Goal: Use online tool/utility: Utilize a website feature to perform a specific function

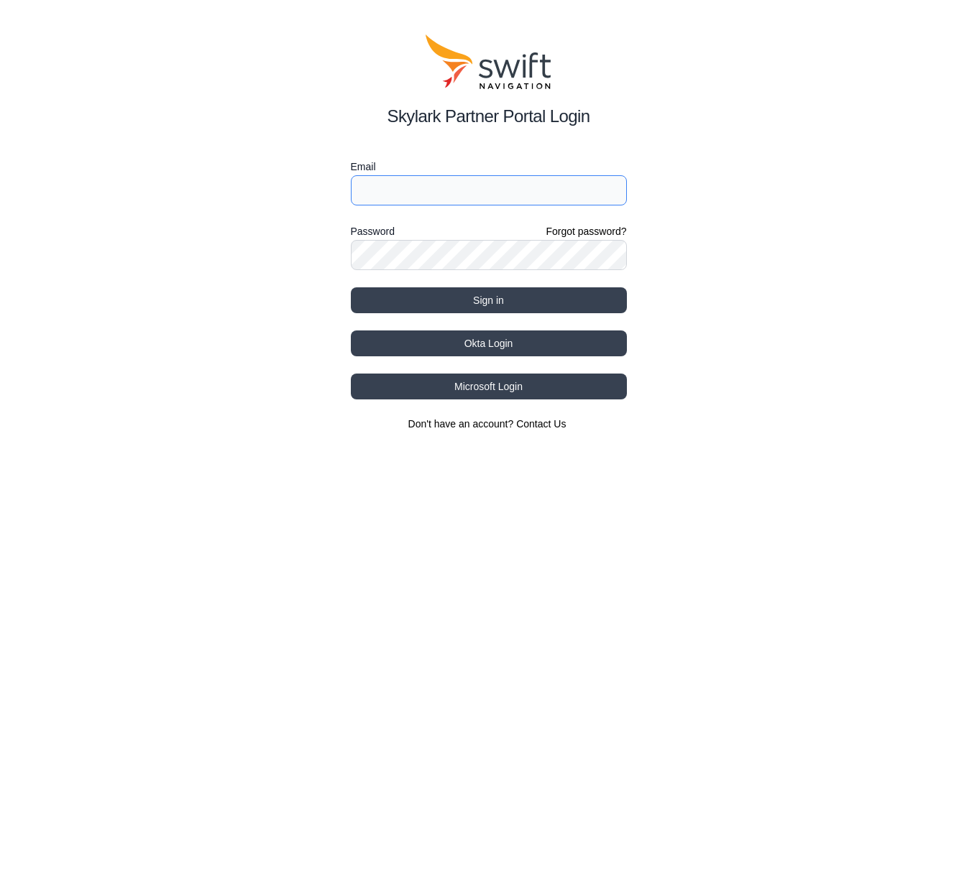
type input "jwhite@swift-nav.com"
click at [469, 341] on button "Okta Login" at bounding box center [489, 344] width 276 height 26
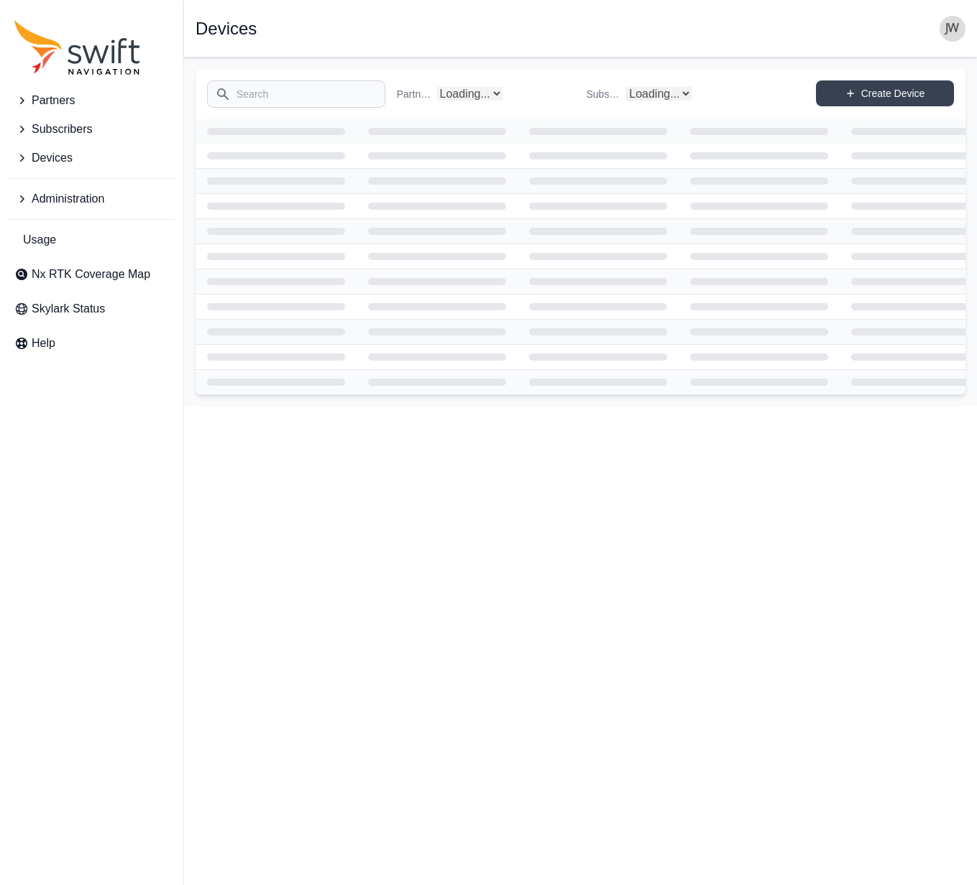
select select "Subscriber"
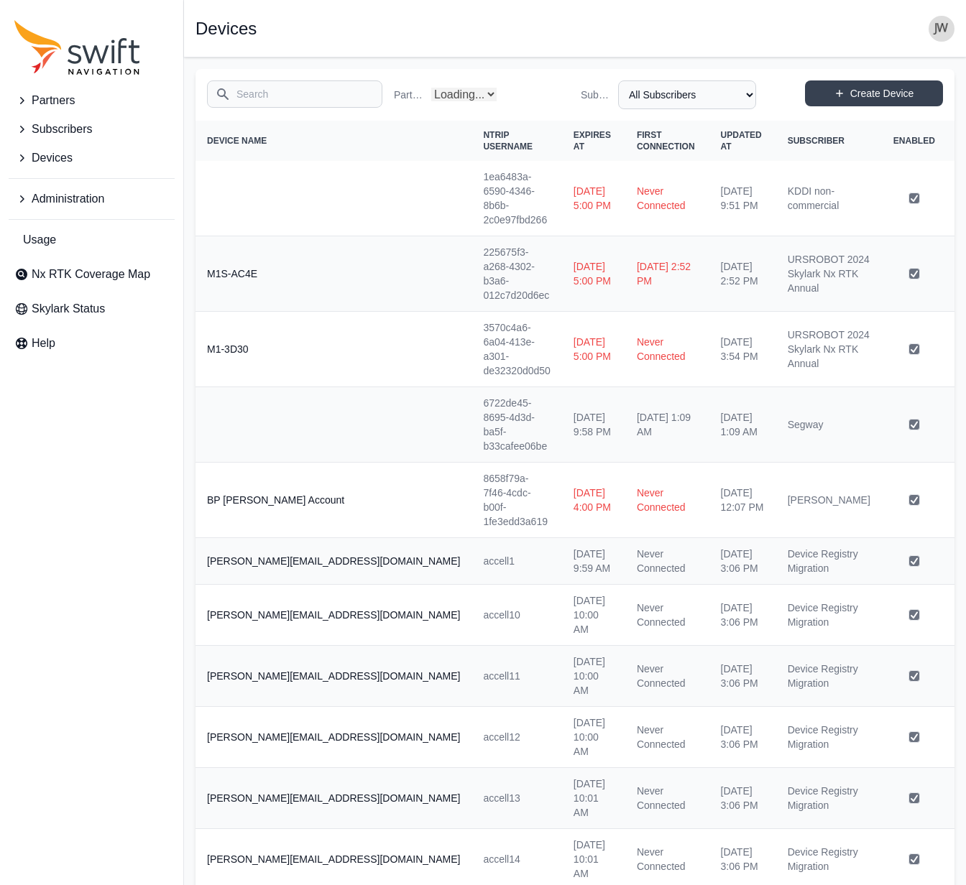
select select "Partner Name"
click at [328, 98] on input "Search" at bounding box center [294, 93] width 175 height 27
type input "prns.eval"
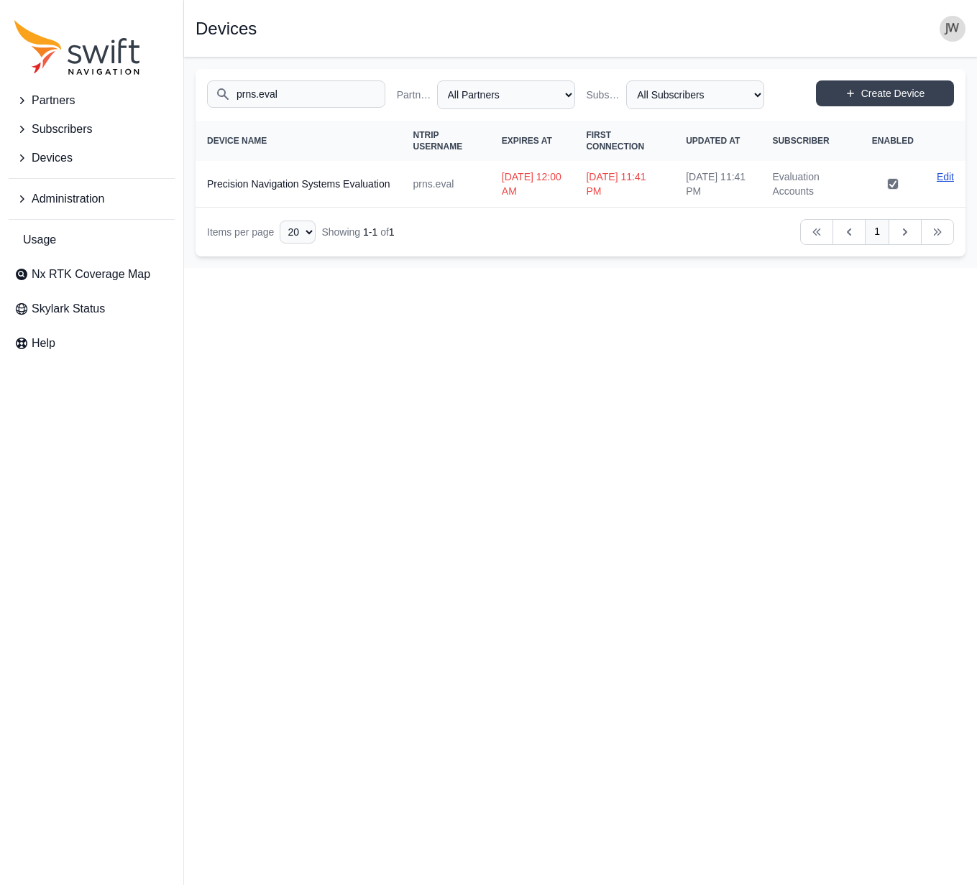
click at [941, 175] on link "Edit" at bounding box center [944, 177] width 17 height 14
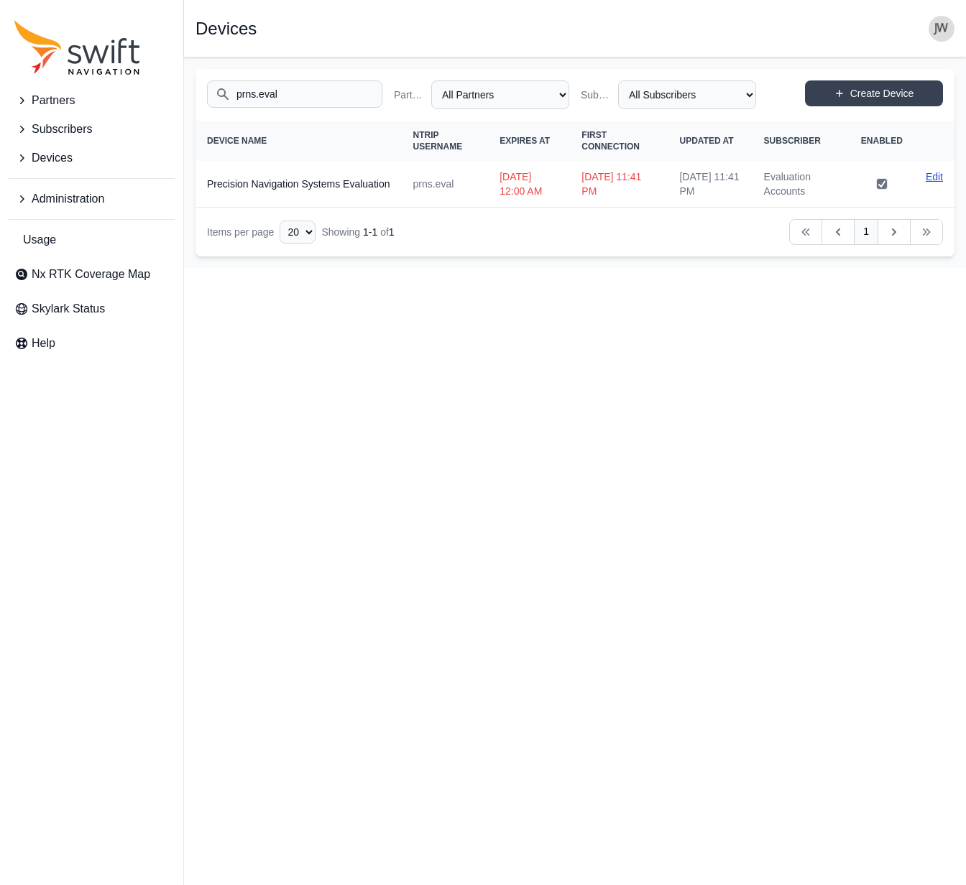
select select "ab3272ce-40d0-4c94-a524-96a758ab755c"
select select "8f022dce-3eb1-4943-ab46-3302f59893f0"
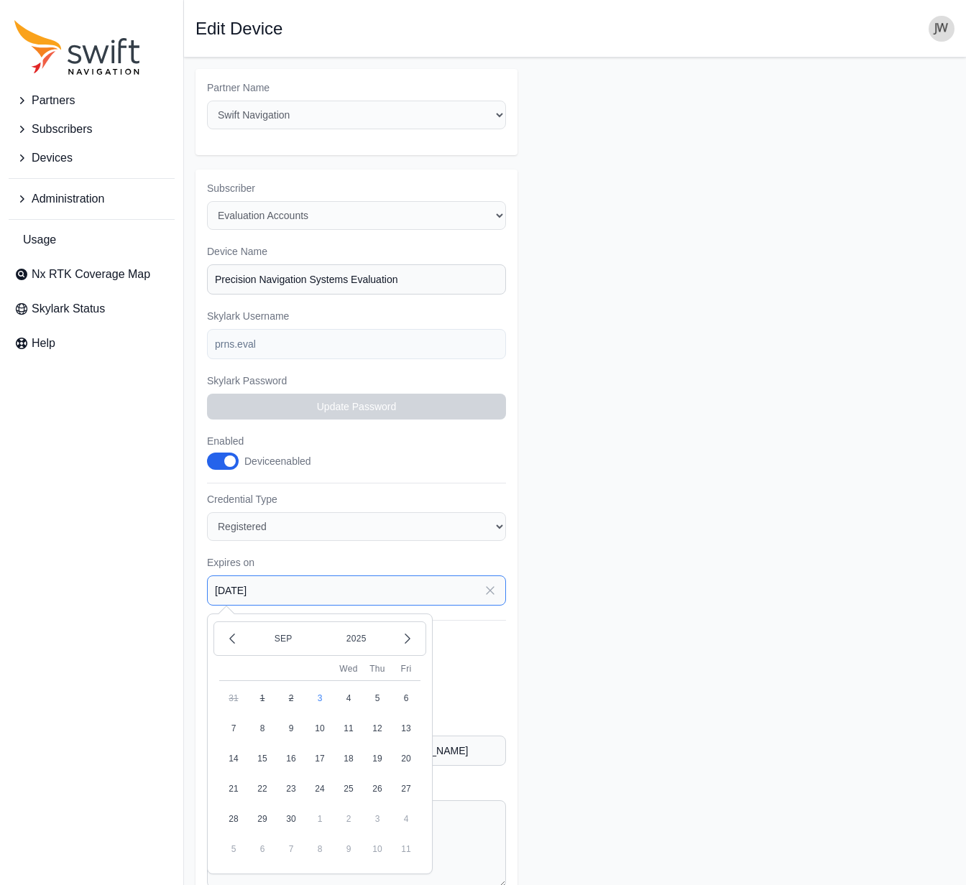
click at [326, 576] on input "[DATE]" at bounding box center [356, 591] width 299 height 30
click at [409, 632] on icon "button" at bounding box center [407, 639] width 14 height 14
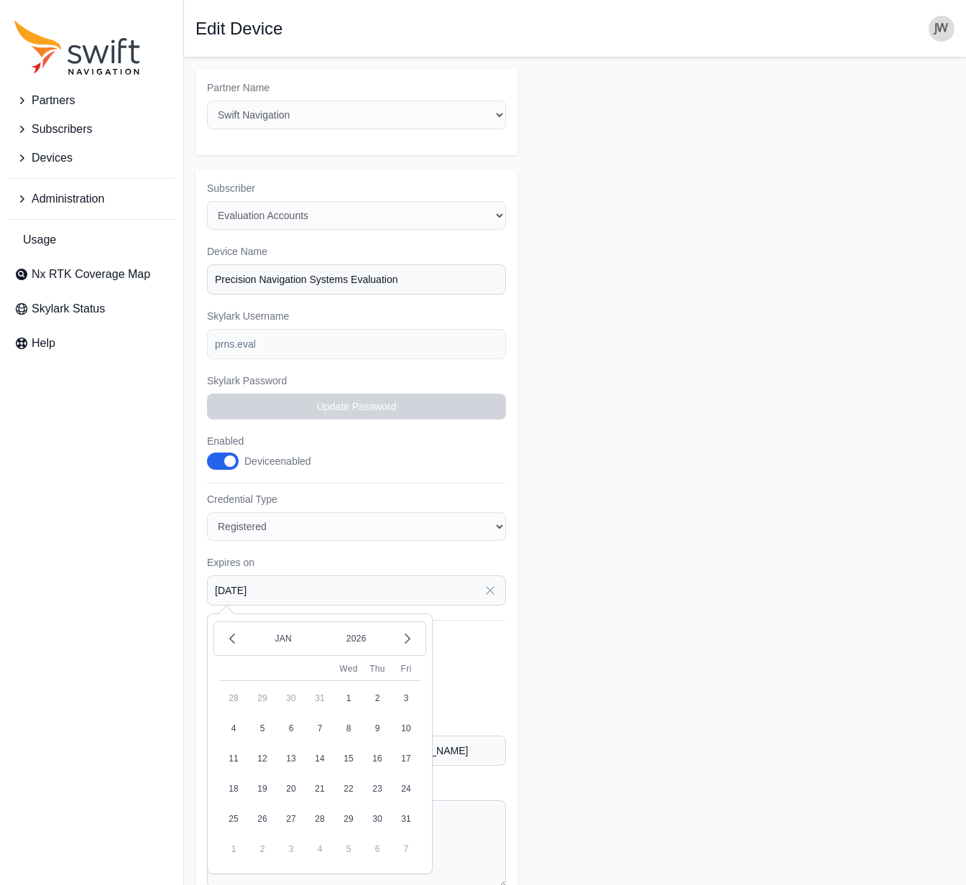
click at [403, 805] on button "31" at bounding box center [406, 819] width 29 height 29
type input "[DATE]"
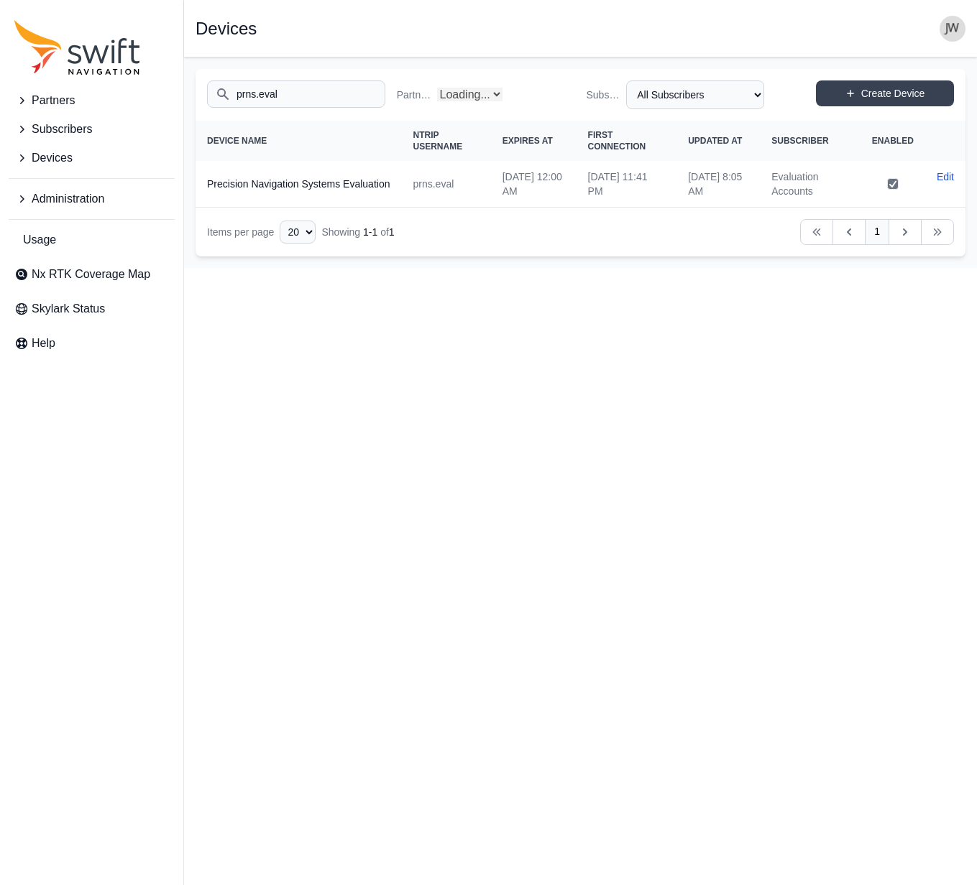
select select "Partner Name"
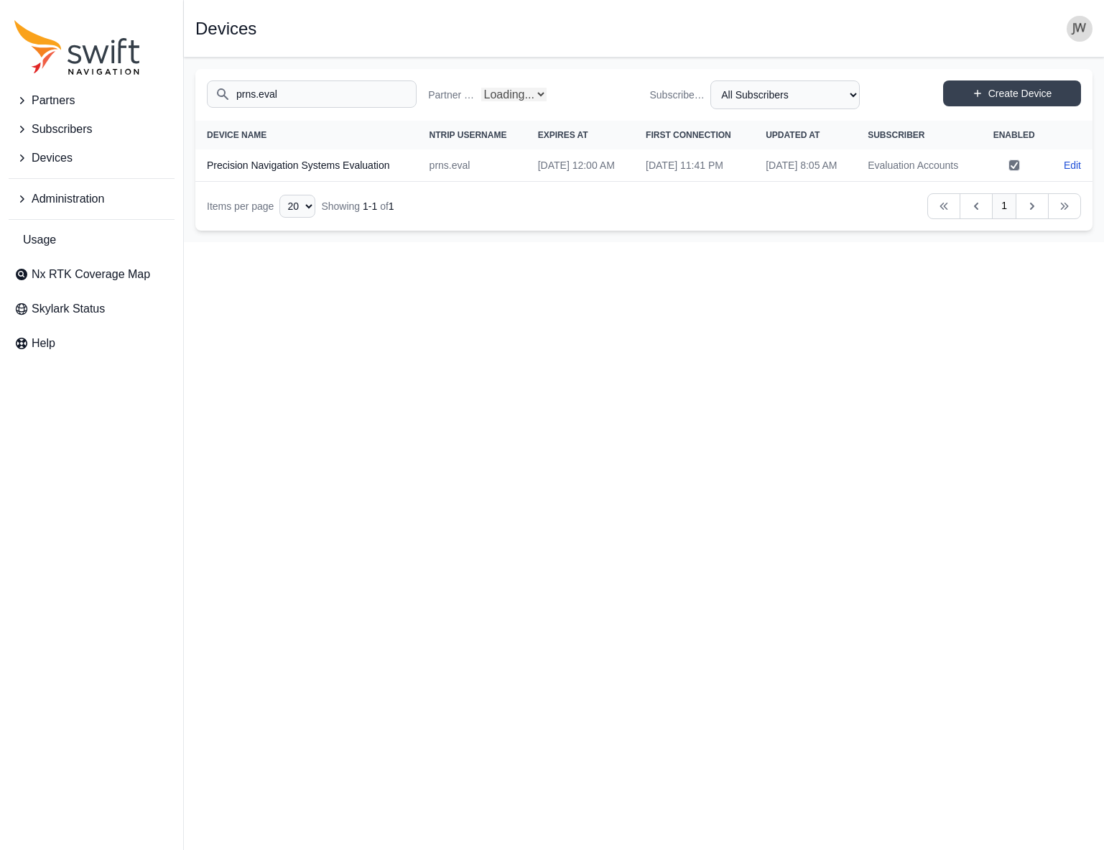
select select "Partner Name"
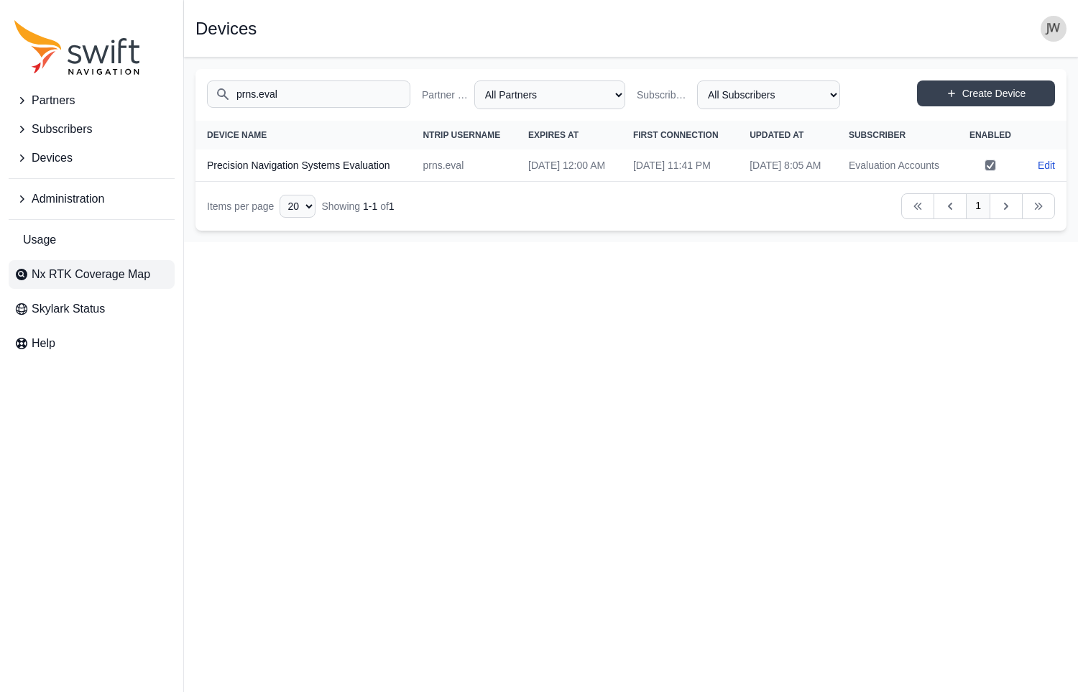
click at [75, 274] on span "Nx RTK Coverage Map" at bounding box center [91, 274] width 119 height 17
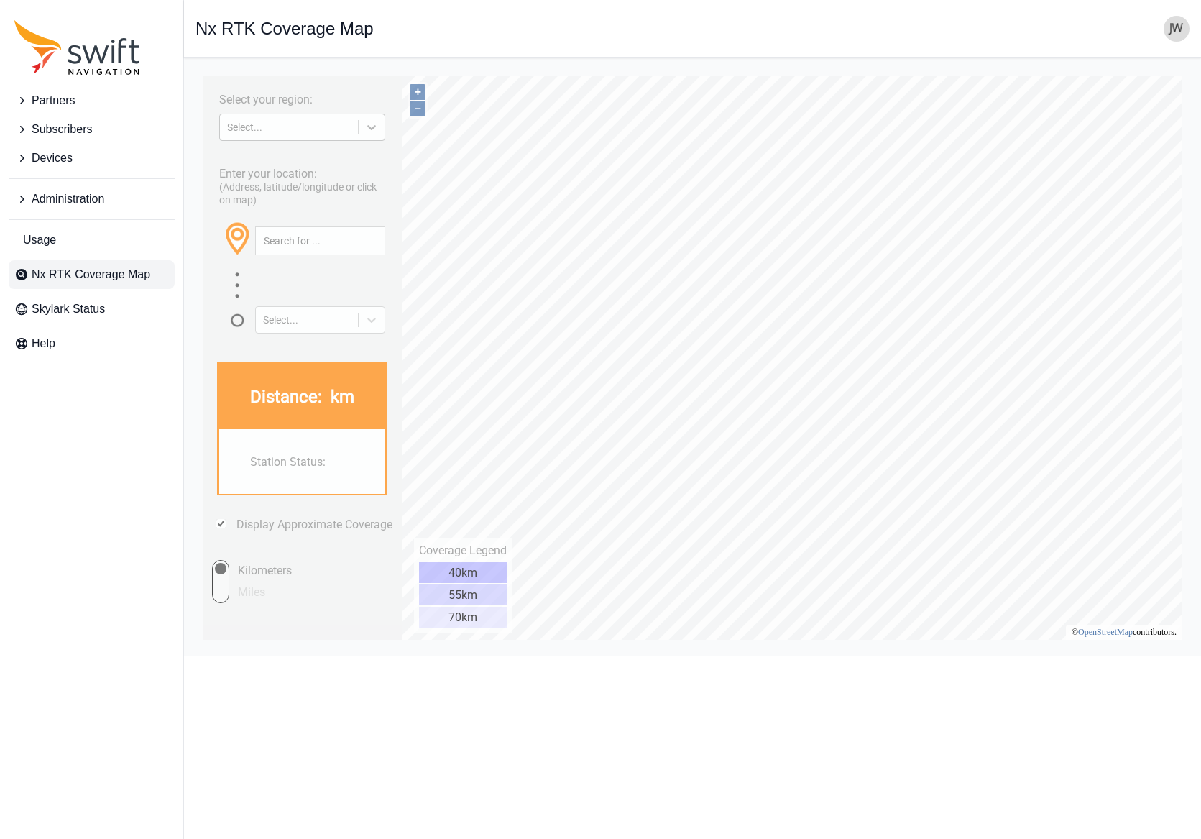
click at [374, 126] on icon at bounding box center [371, 127] width 9 height 5
click at [308, 203] on div "ASIA PACIFIC" at bounding box center [302, 206] width 166 height 23
click at [369, 133] on icon at bounding box center [371, 127] width 14 height 14
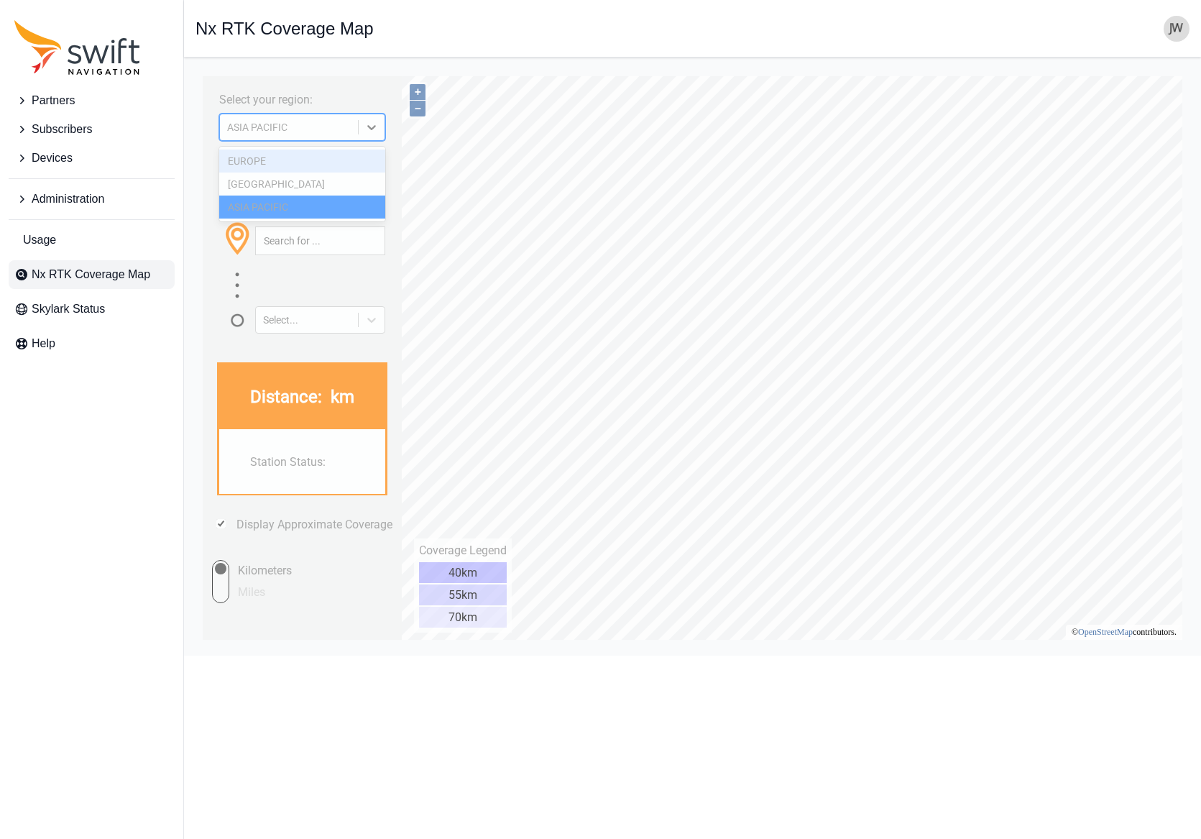
click at [320, 164] on div "EUROPE" at bounding box center [302, 160] width 166 height 23
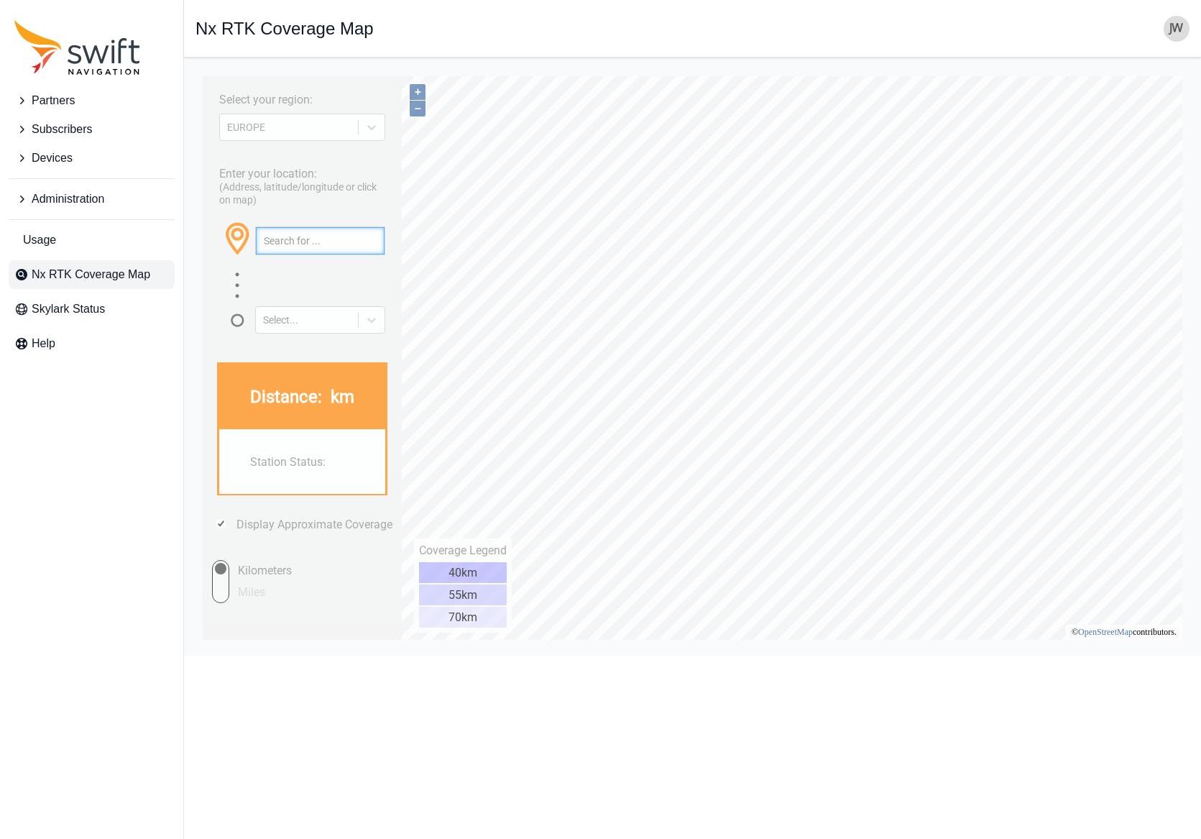
click at [340, 248] on input "text" at bounding box center [320, 240] width 129 height 27
click at [377, 238] on button "button" at bounding box center [372, 240] width 24 height 27
drag, startPoint x: 355, startPoint y: 244, endPoint x: 150, endPoint y: 239, distance: 204.8
click at [195, 69] on html "Select your region: EUROPE Enter your location: (Address, latitude/longitude or…" at bounding box center [692, 69] width 994 height 0
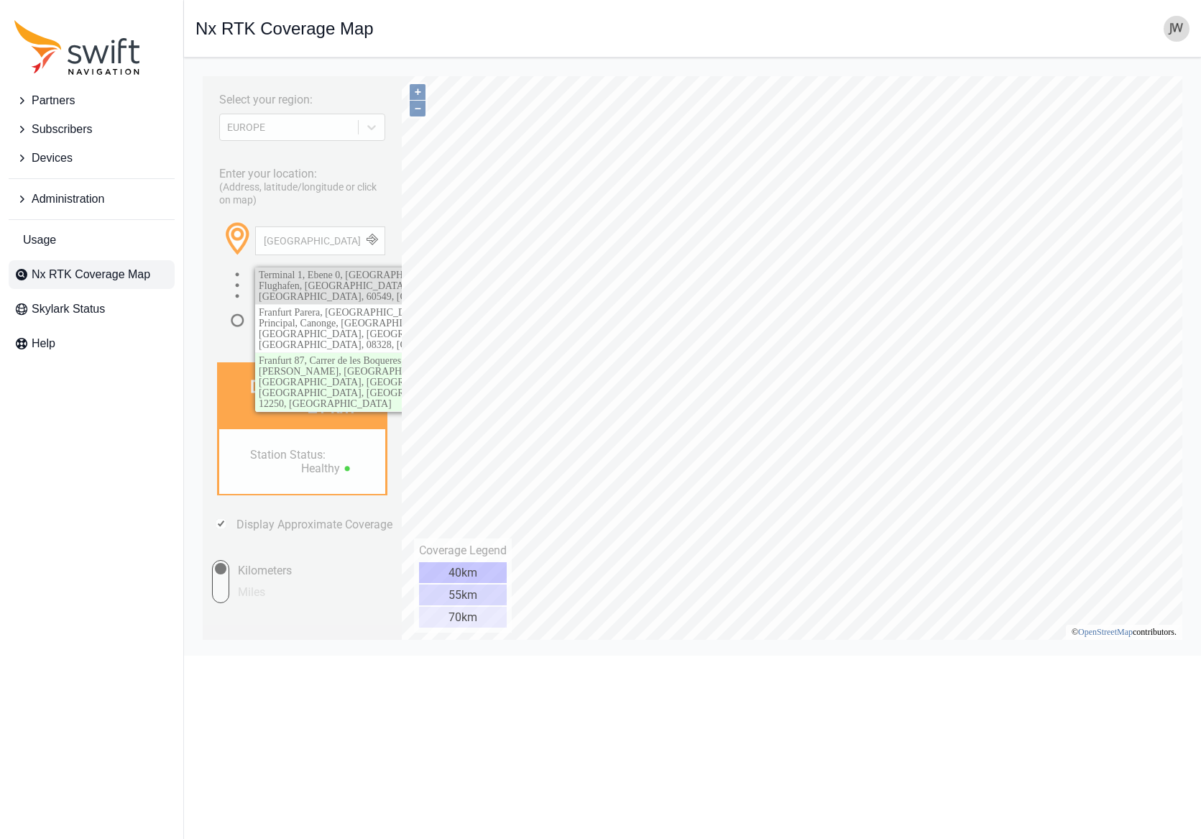
click at [304, 276] on span "Terminal 1, Ebene 0, 60549 Franfurt, Ankunftbogen, Flughafen, Süd, Frankfurt, H…" at bounding box center [388, 285] width 259 height 32
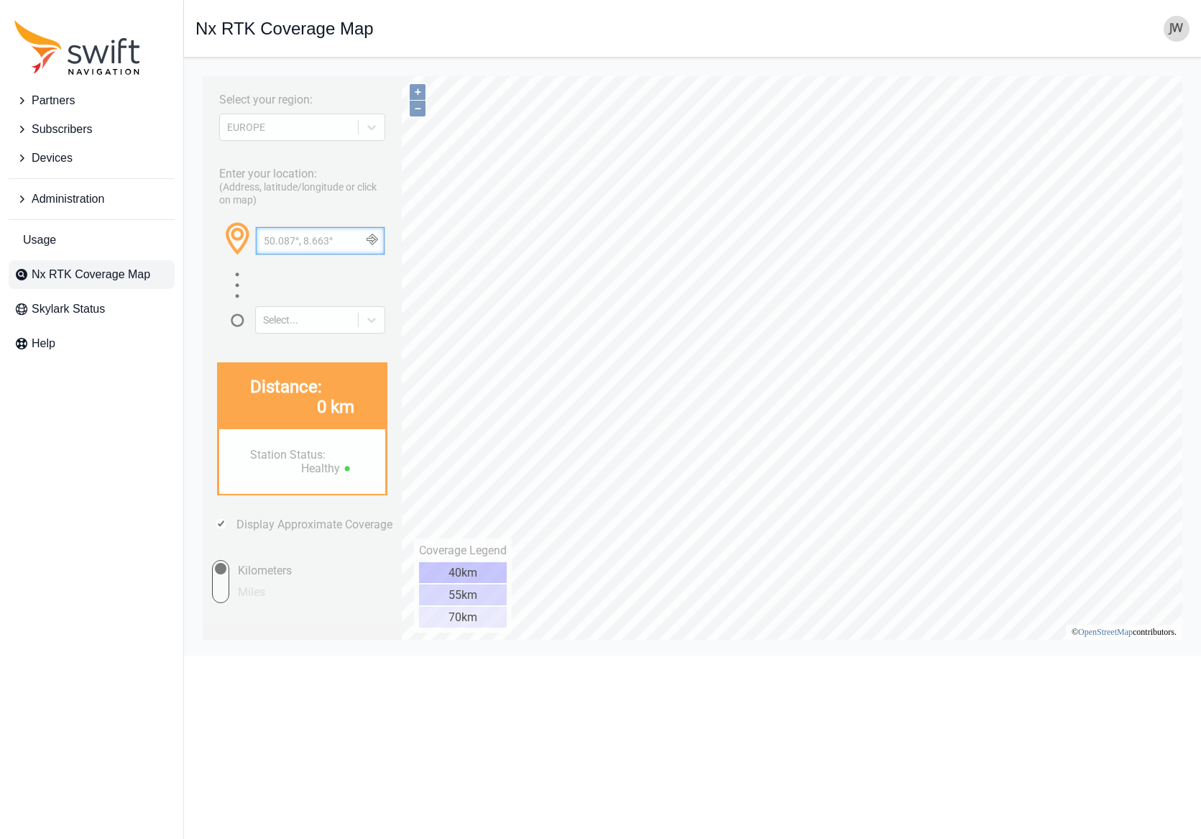
click at [297, 241] on input "50.087°, 8.663°" at bounding box center [320, 240] width 129 height 27
drag, startPoint x: 346, startPoint y: 238, endPoint x: 134, endPoint y: 238, distance: 212.7
click at [195, 69] on html "Select your region: EUROPE Enter your location: (Address, latitude/longitude or…" at bounding box center [692, 69] width 994 height 0
type input "Hamburg"
click at [302, 275] on span "Hamburg, Germany" at bounding box center [364, 274] width 211 height 11
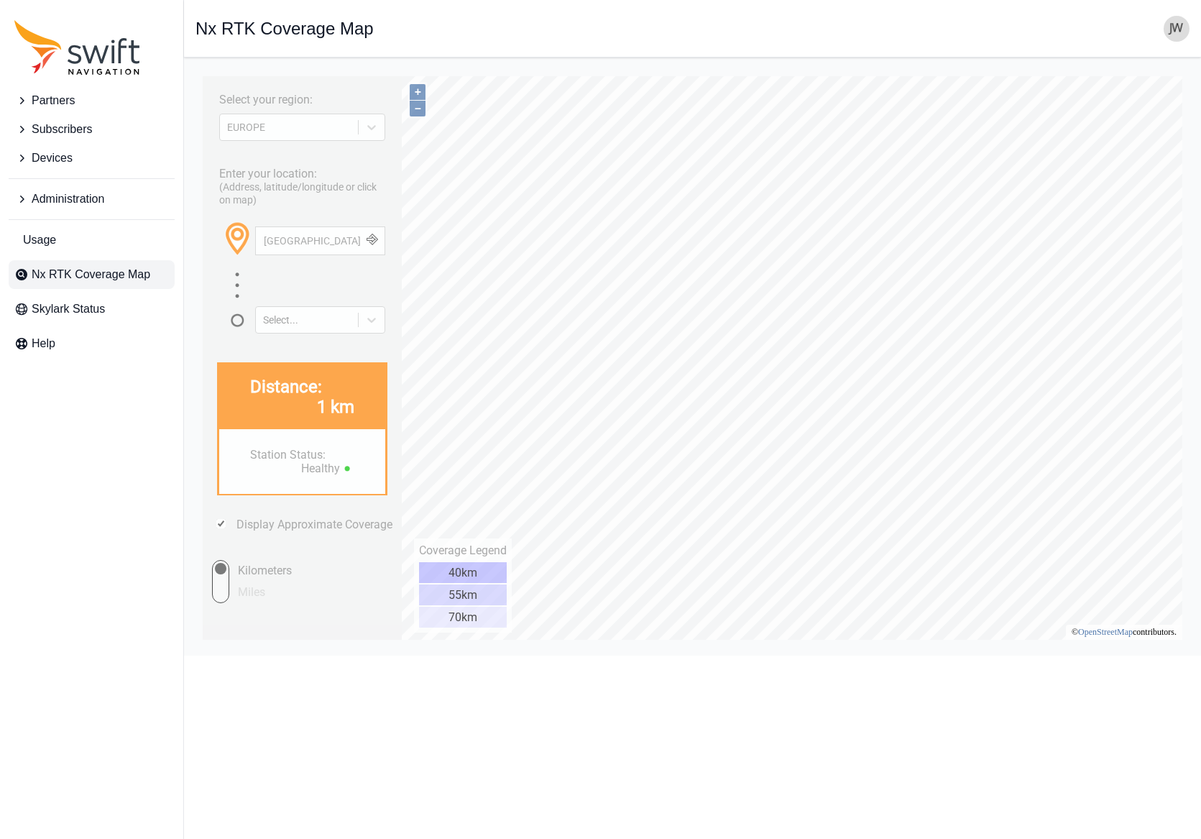
click at [219, 525] on input "Display Approximate Coverage" at bounding box center [220, 523] width 9 height 9
checkbox input "true"
